Goal: Task Accomplishment & Management: Manage account settings

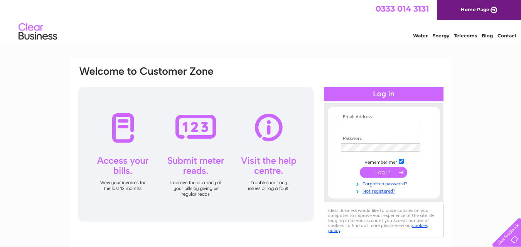
click at [409, 59] on div "Email Address: Password:" at bounding box center [261, 166] width 382 height 216
click at [362, 128] on input "text" at bounding box center [381, 126] width 80 height 9
paste input "[EMAIL_ADDRESS][DOMAIN_NAME]"
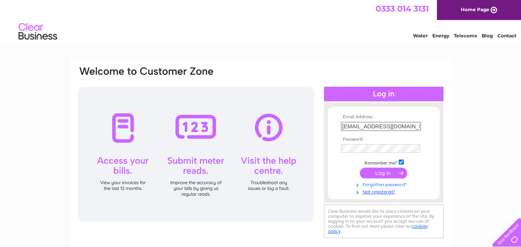
type input "[EMAIL_ADDRESS][DOMAIN_NAME]"
click at [383, 184] on link "Forgotten password?" at bounding box center [385, 184] width 88 height 7
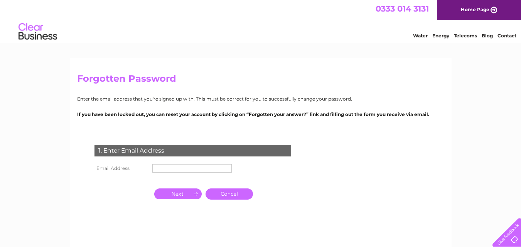
click at [161, 171] on input "text" at bounding box center [191, 168] width 79 height 8
paste input "[EMAIL_ADDRESS][DOMAIN_NAME]"
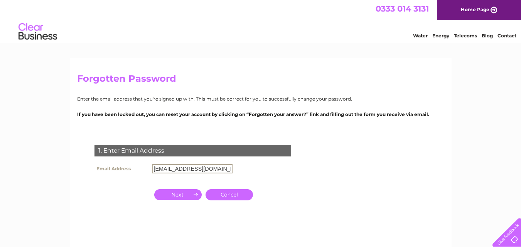
type input "[EMAIL_ADDRESS][DOMAIN_NAME]"
click at [183, 194] on input "button" at bounding box center [177, 194] width 47 height 11
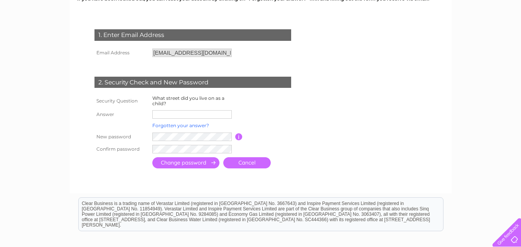
click at [195, 126] on link "Forgotten your answer?" at bounding box center [180, 126] width 57 height 6
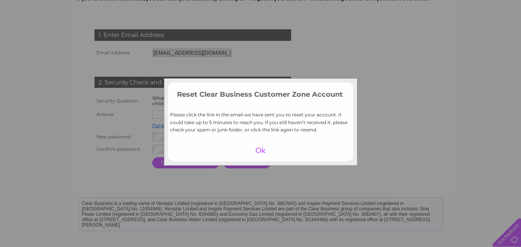
click at [264, 147] on div at bounding box center [260, 150] width 47 height 11
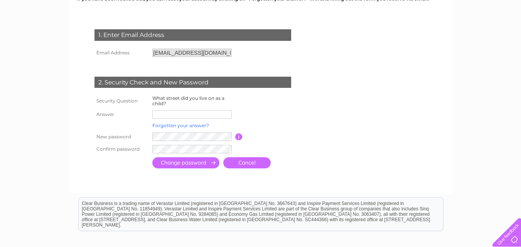
click at [173, 128] on link "Forgotten your answer?" at bounding box center [180, 126] width 57 height 6
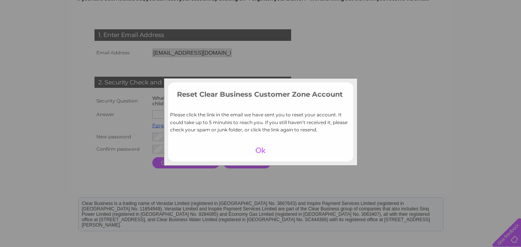
click at [176, 124] on p "Please click the link in the email we have sent you to reset your account. It c…" at bounding box center [260, 122] width 181 height 22
click at [292, 153] on td at bounding box center [260, 150] width 185 height 15
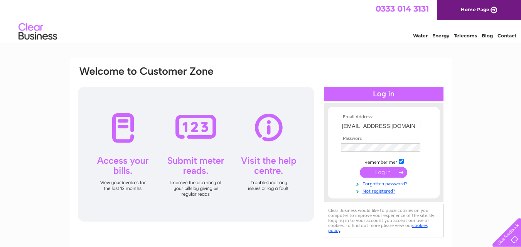
scroll to position [77, 0]
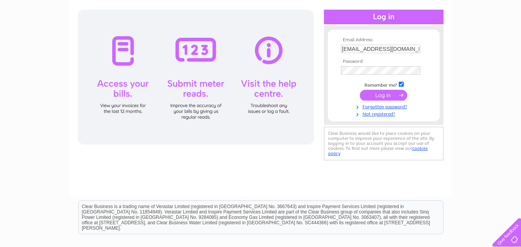
click at [473, 55] on div "Email Address: [EMAIL_ADDRESS][DOMAIN_NAME] Password: Forgotten password?" at bounding box center [260, 155] width 521 height 348
click at [377, 107] on link "Forgotten password?" at bounding box center [385, 106] width 88 height 7
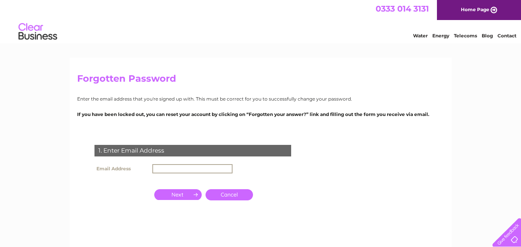
click at [171, 173] on input "text" at bounding box center [192, 168] width 80 height 9
paste input "[EMAIL_ADDRESS][DOMAIN_NAME]"
type input "[EMAIL_ADDRESS][DOMAIN_NAME]"
click at [187, 197] on input "button" at bounding box center [177, 194] width 47 height 11
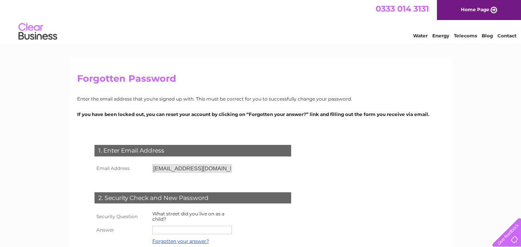
scroll to position [116, 0]
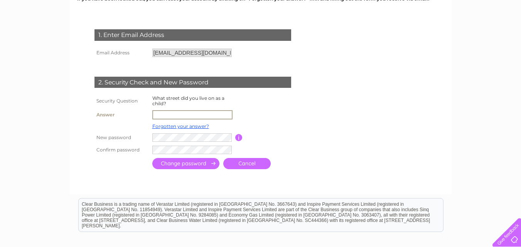
click at [176, 117] on input "text" at bounding box center [192, 114] width 80 height 9
type input "6"
click at [200, 165] on input "submit" at bounding box center [185, 162] width 67 height 11
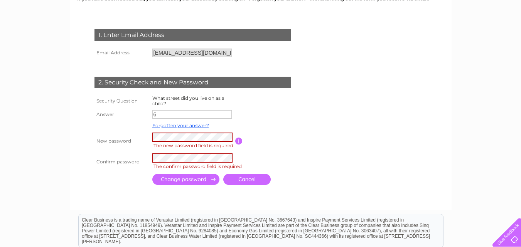
drag, startPoint x: 420, startPoint y: 71, endPoint x: 199, endPoint y: 93, distance: 222.2
click at [420, 71] on form "1. Enter Email Address Email Address shalimuddin@hotmail.com Cancel 6" at bounding box center [260, 108] width 367 height 189
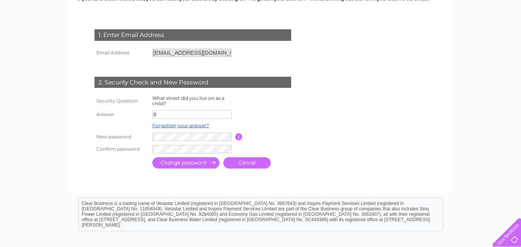
click at [200, 164] on input "submit" at bounding box center [185, 162] width 67 height 11
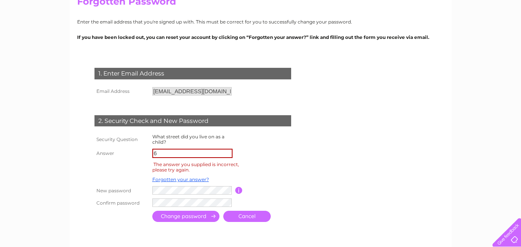
scroll to position [116, 0]
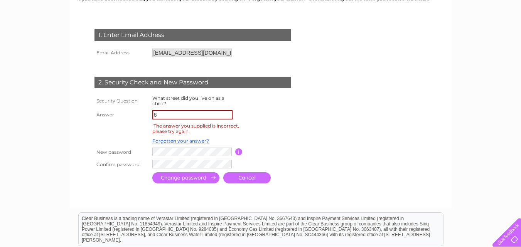
drag, startPoint x: 464, startPoint y: 51, endPoint x: 301, endPoint y: 69, distance: 164.2
click at [464, 51] on div "Forgotten Password Enter the email address that you're signed up with. This mus…" at bounding box center [260, 141] width 521 height 399
drag, startPoint x: 157, startPoint y: 116, endPoint x: 146, endPoint y: 115, distance: 10.8
click at [146, 115] on tr "Answer 6" at bounding box center [202, 114] width 219 height 13
paste input "[GEOGRAPHIC_DATA]"
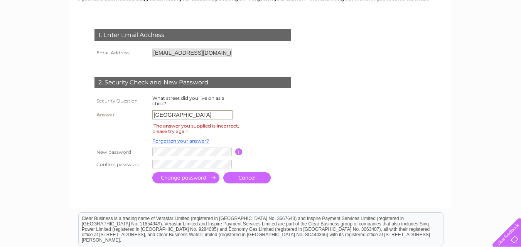
type input "[GEOGRAPHIC_DATA]"
click at [445, 64] on div "Forgotten Password Enter the email address that you're signed up with. This mus…" at bounding box center [261, 75] width 382 height 267
click at [184, 181] on input "submit" at bounding box center [185, 178] width 67 height 11
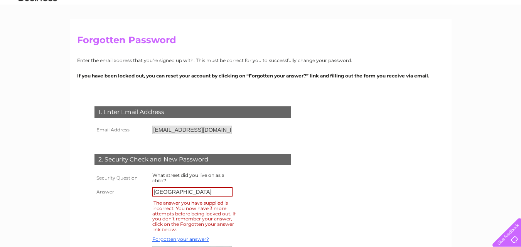
scroll to position [116, 0]
